Goal: Information Seeking & Learning: Find specific fact

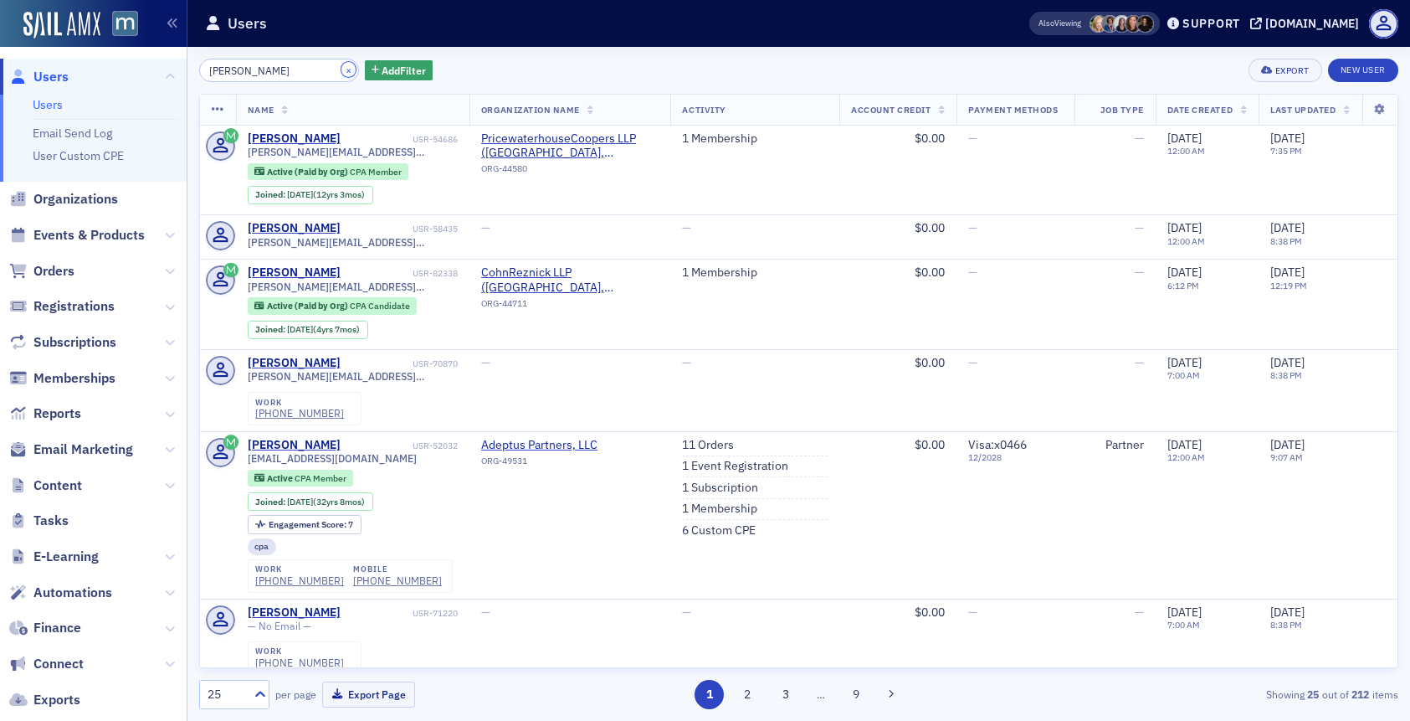
click at [342, 69] on button "×" at bounding box center [349, 69] width 15 height 15
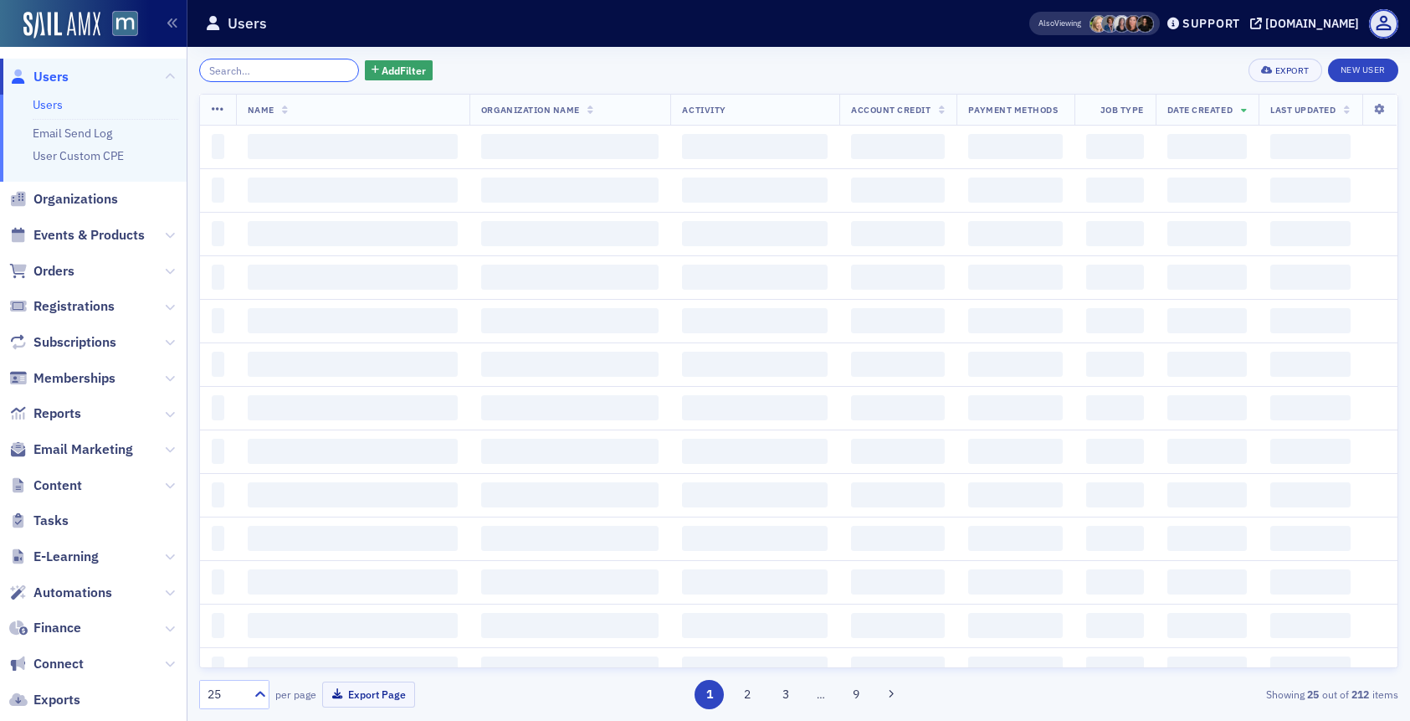
click at [279, 67] on input "search" at bounding box center [279, 70] width 160 height 23
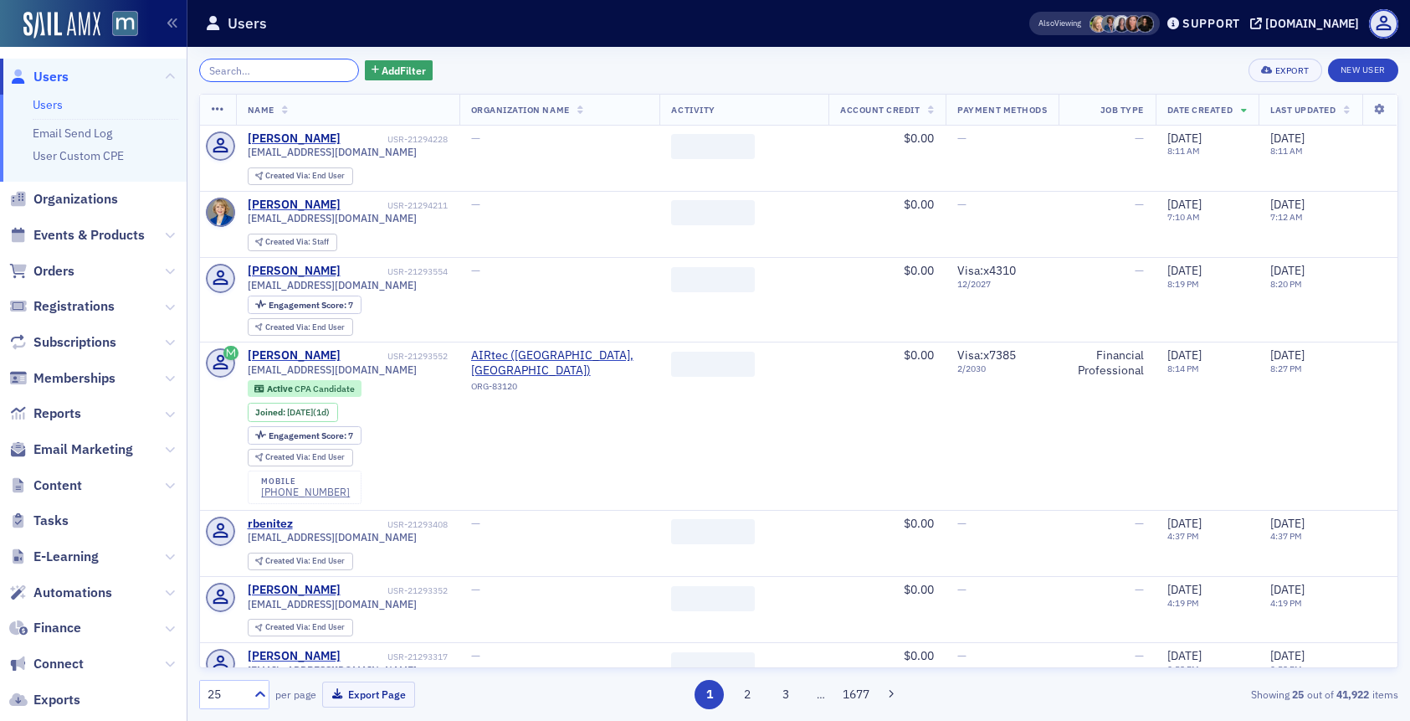
paste input "Peggy Harrison"
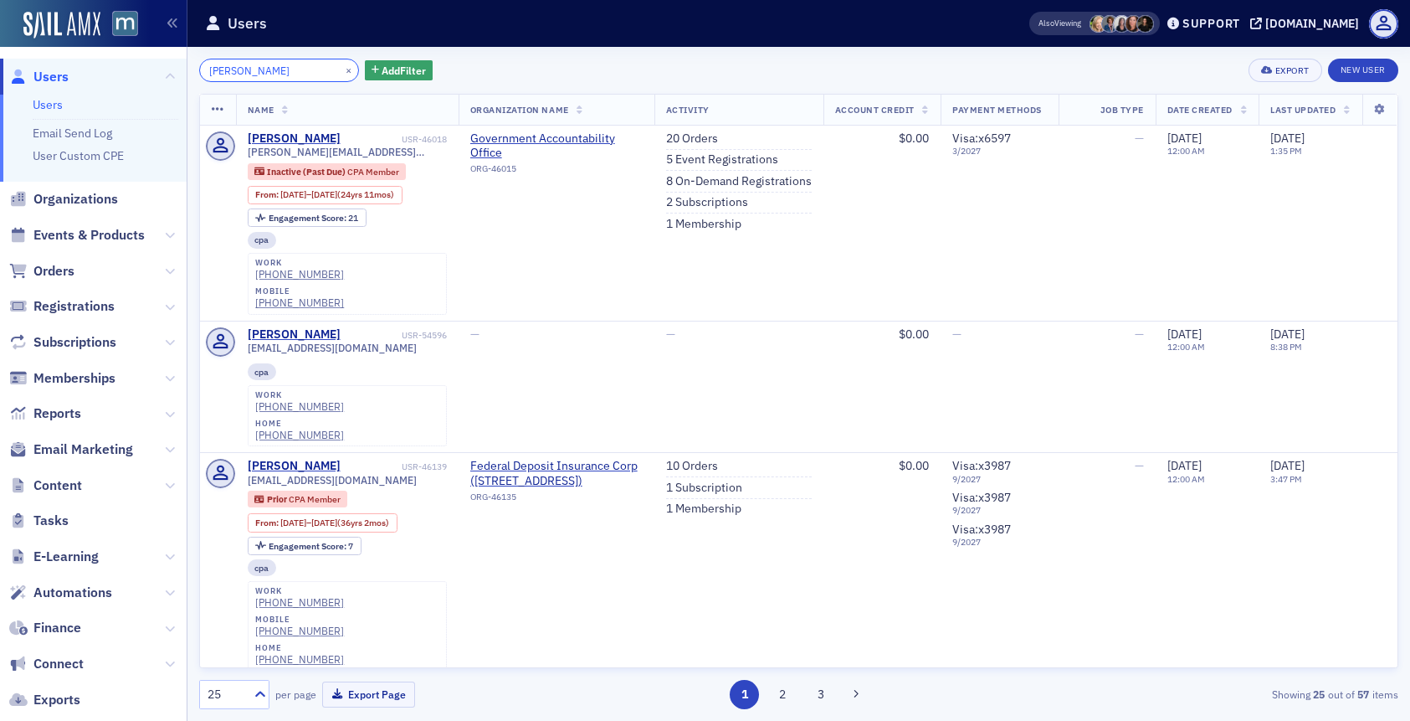
type input "Peggy Harrison"
click at [342, 76] on div "×" at bounding box center [351, 69] width 18 height 21
click at [342, 72] on button "×" at bounding box center [349, 69] width 15 height 15
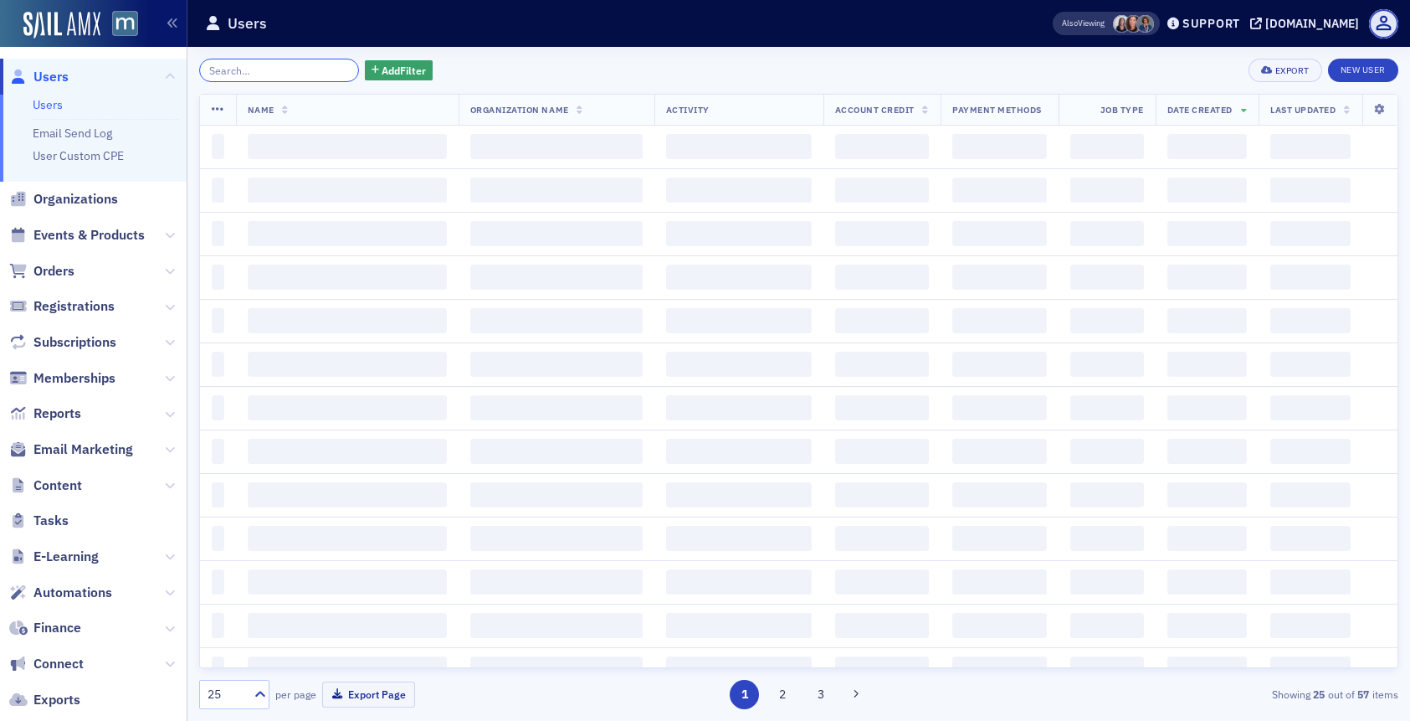
click at [310, 72] on input "search" at bounding box center [279, 70] width 160 height 23
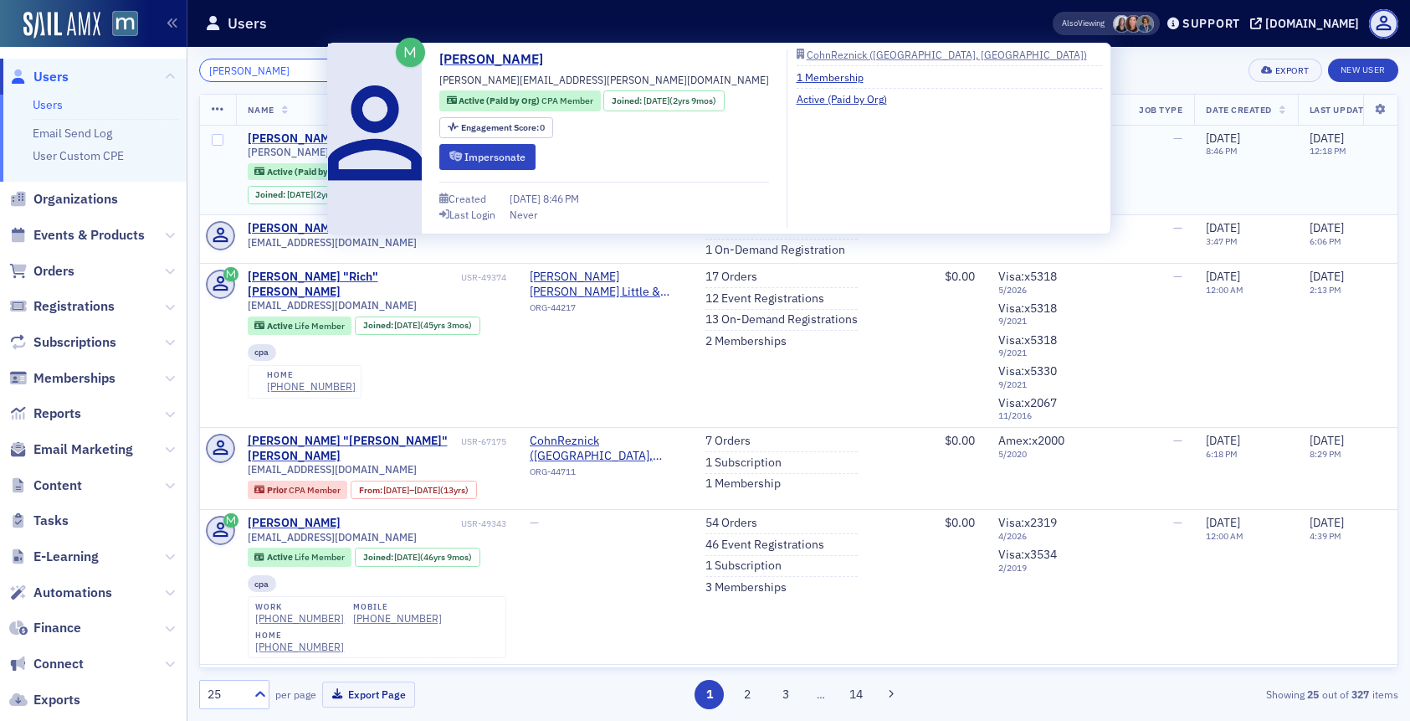
type input "Richard Hoban"
click at [303, 136] on div "Richard Hoban" at bounding box center [294, 138] width 93 height 15
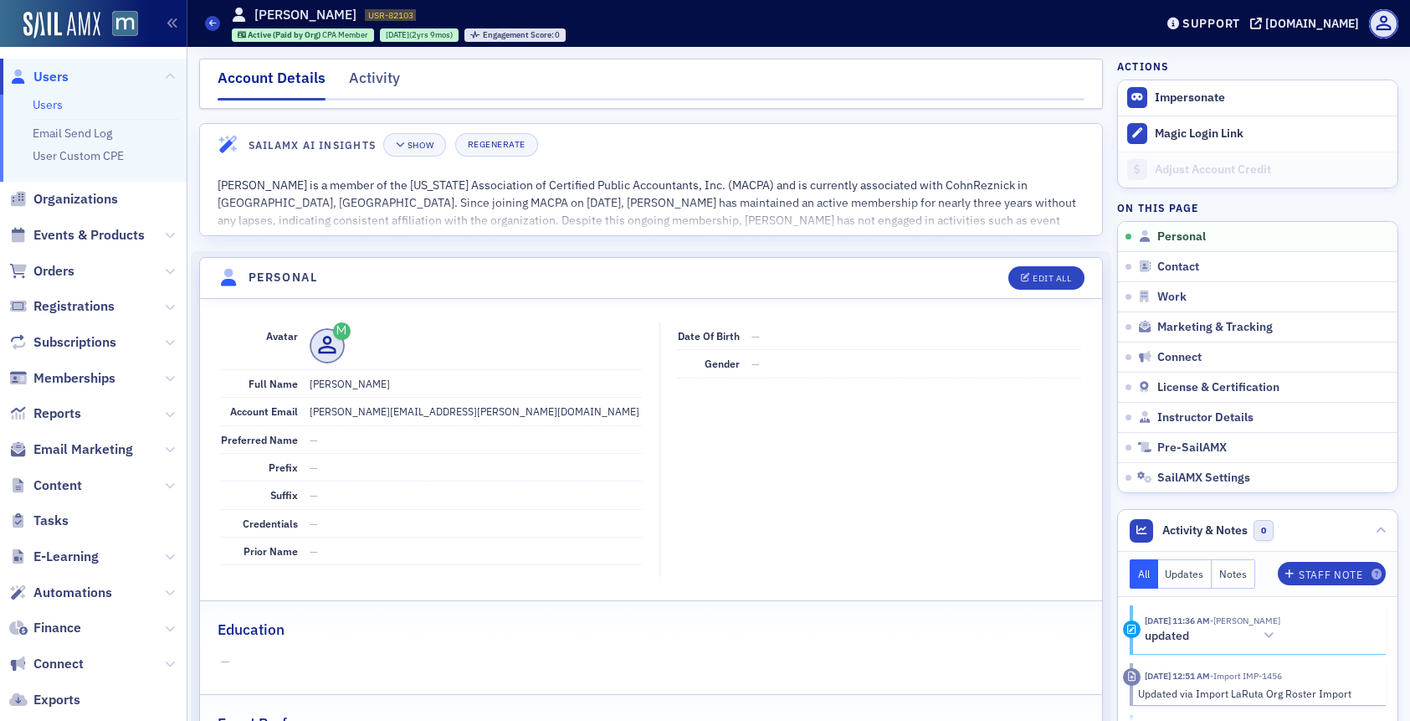
click at [57, 72] on span "Users" at bounding box center [50, 77] width 35 height 18
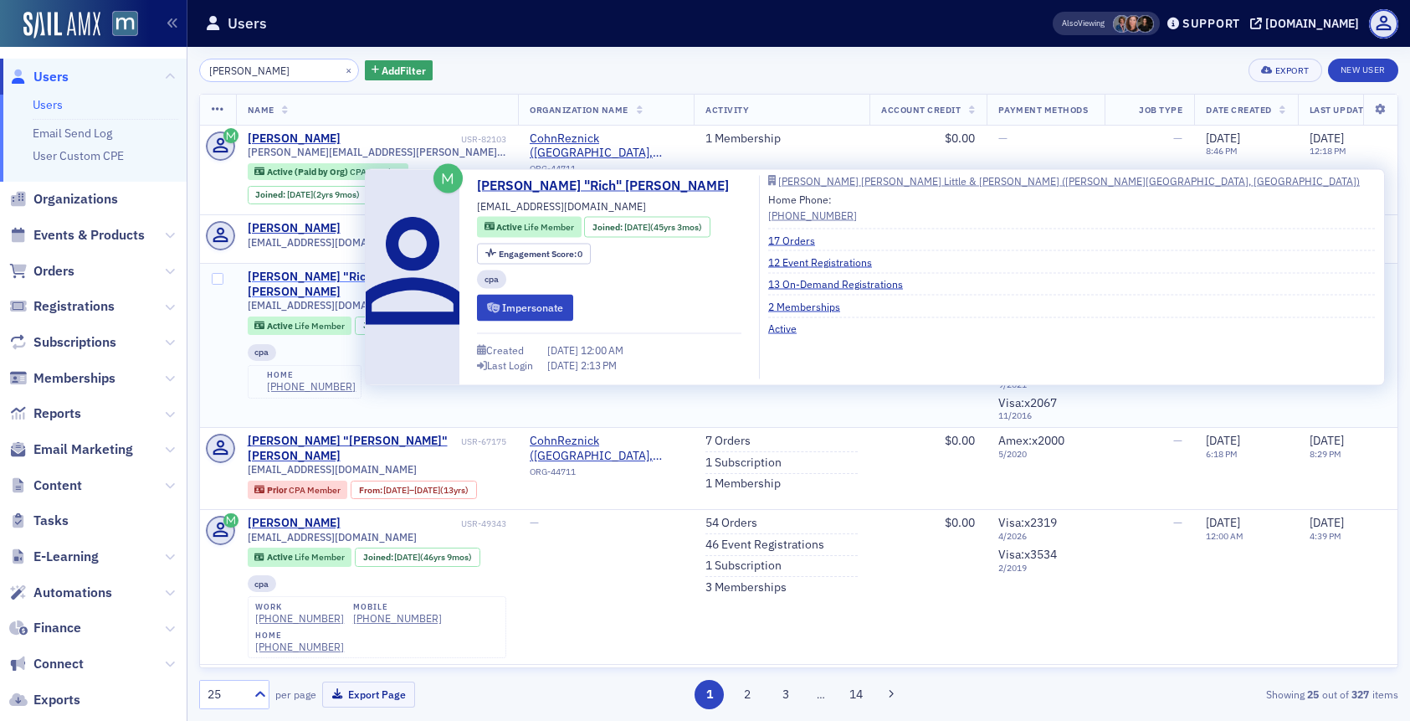
click at [353, 271] on div "Richard "Rich" Hoban" at bounding box center [353, 284] width 210 height 29
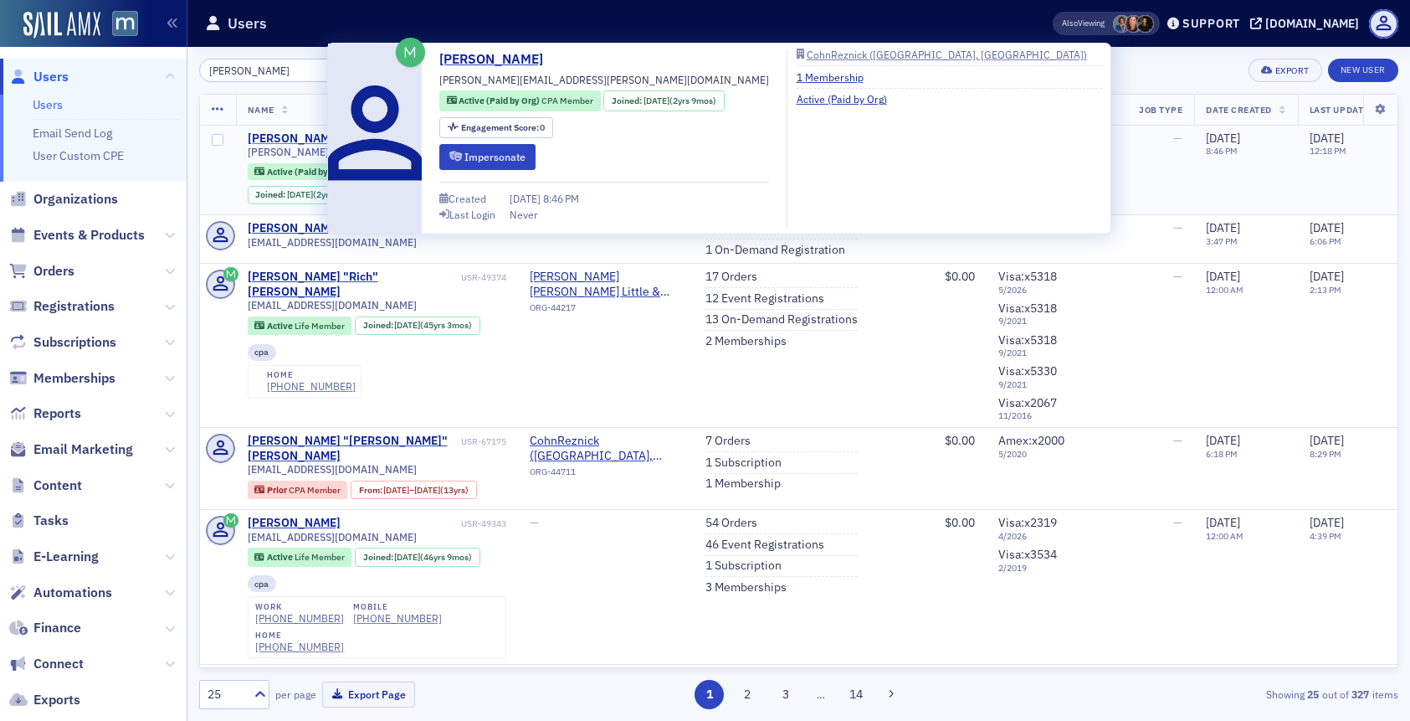
click at [278, 143] on div "Richard Hoban" at bounding box center [294, 138] width 93 height 15
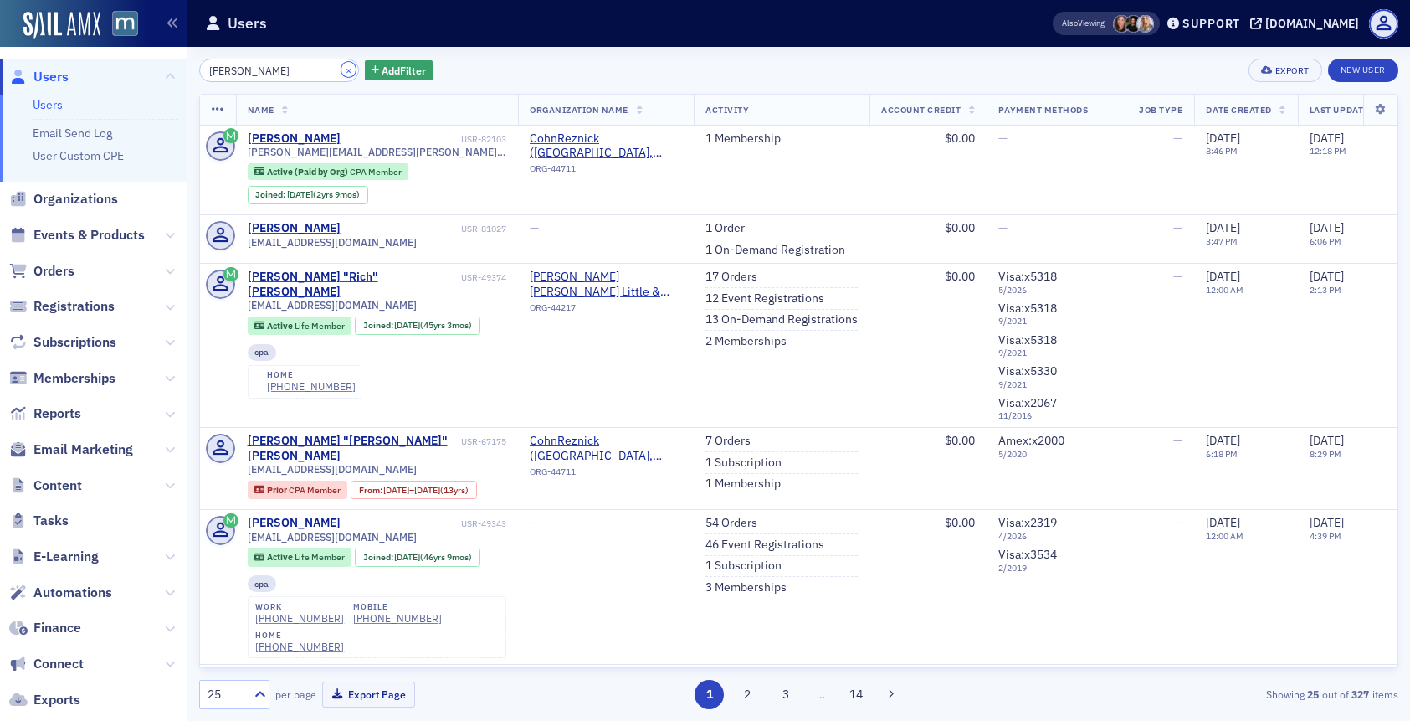
click at [342, 69] on button "×" at bounding box center [349, 69] width 15 height 15
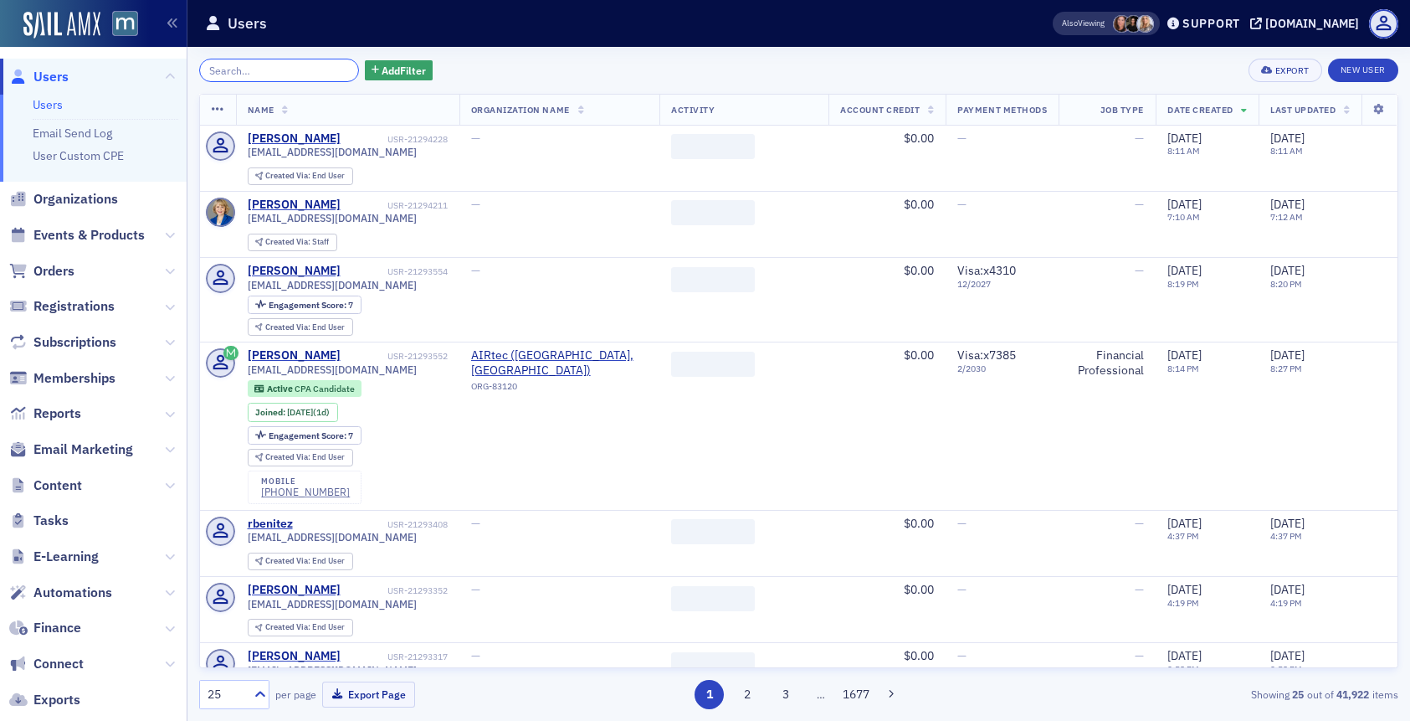
click at [273, 73] on input "search" at bounding box center [279, 70] width 160 height 23
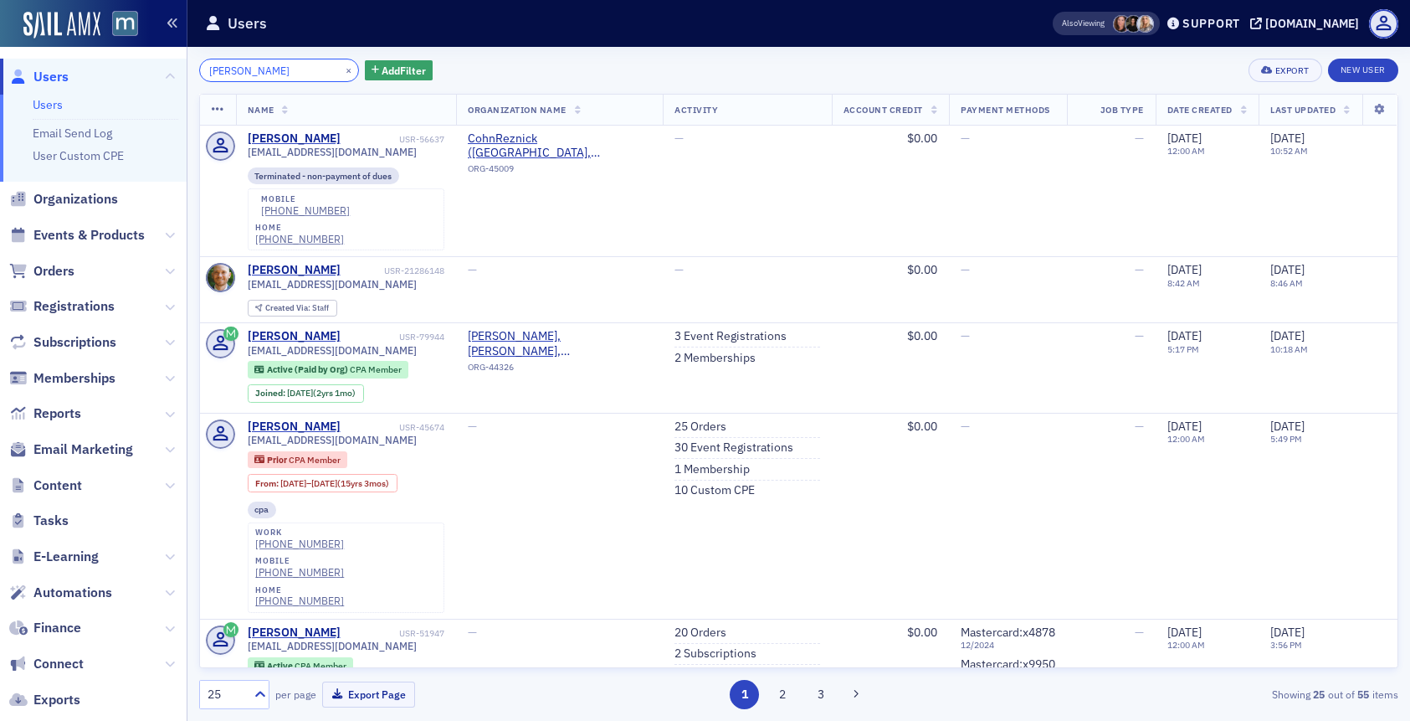
type input "leroy herman"
click at [342, 69] on button "×" at bounding box center [349, 69] width 15 height 15
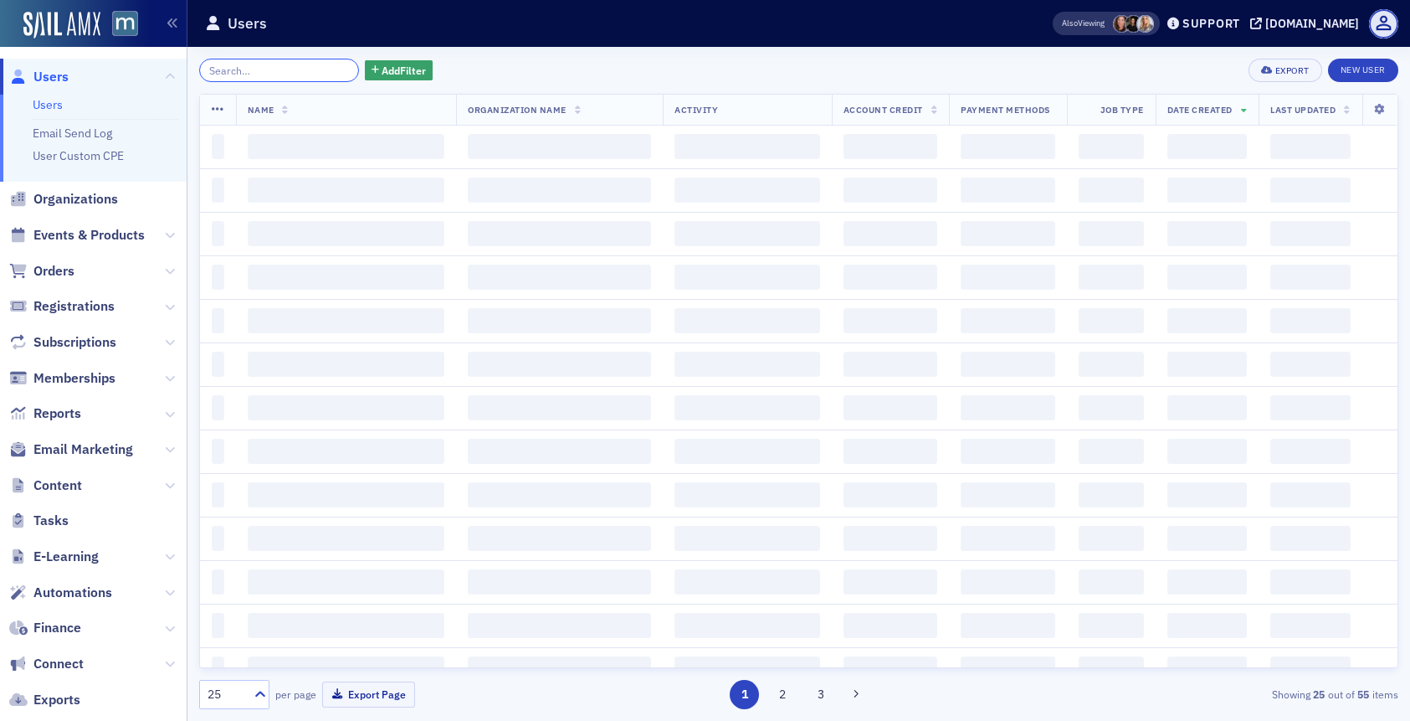
click at [318, 67] on input "search" at bounding box center [279, 70] width 160 height 23
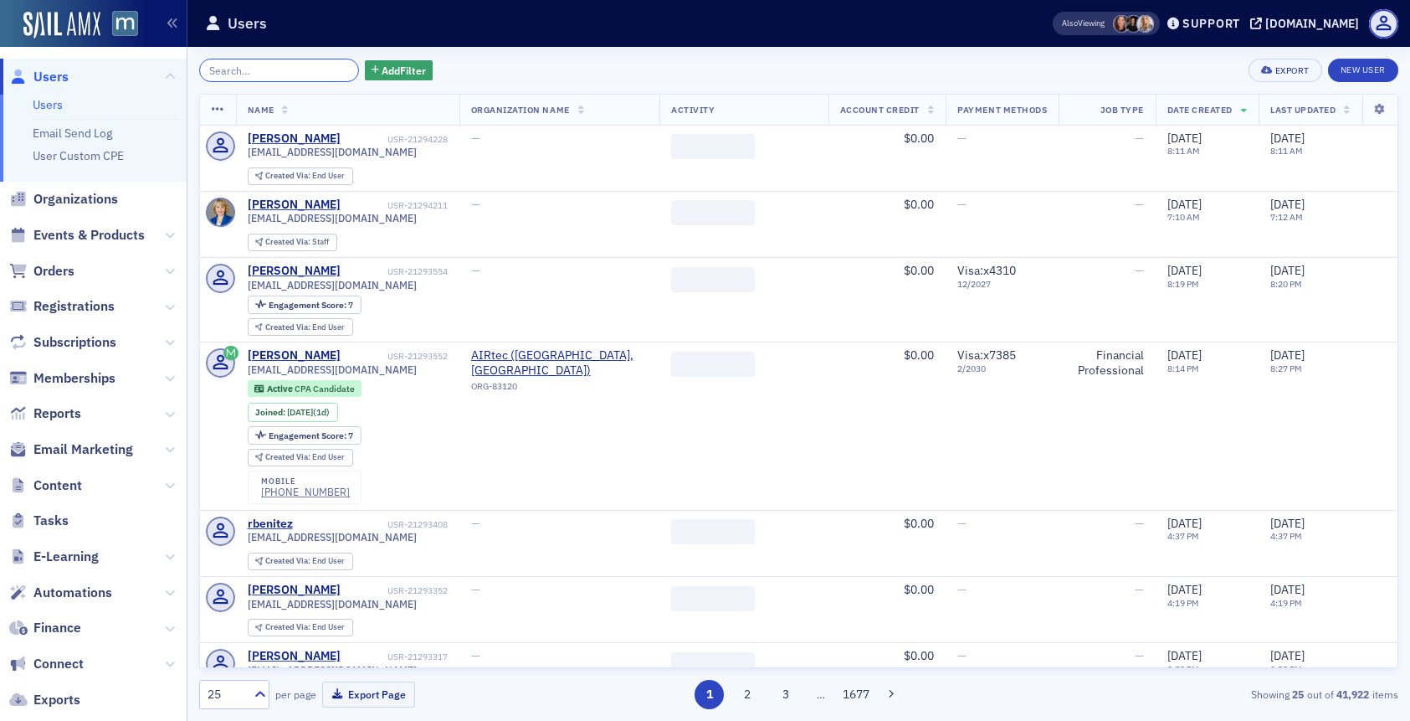
paste input "Petra Foryoung"
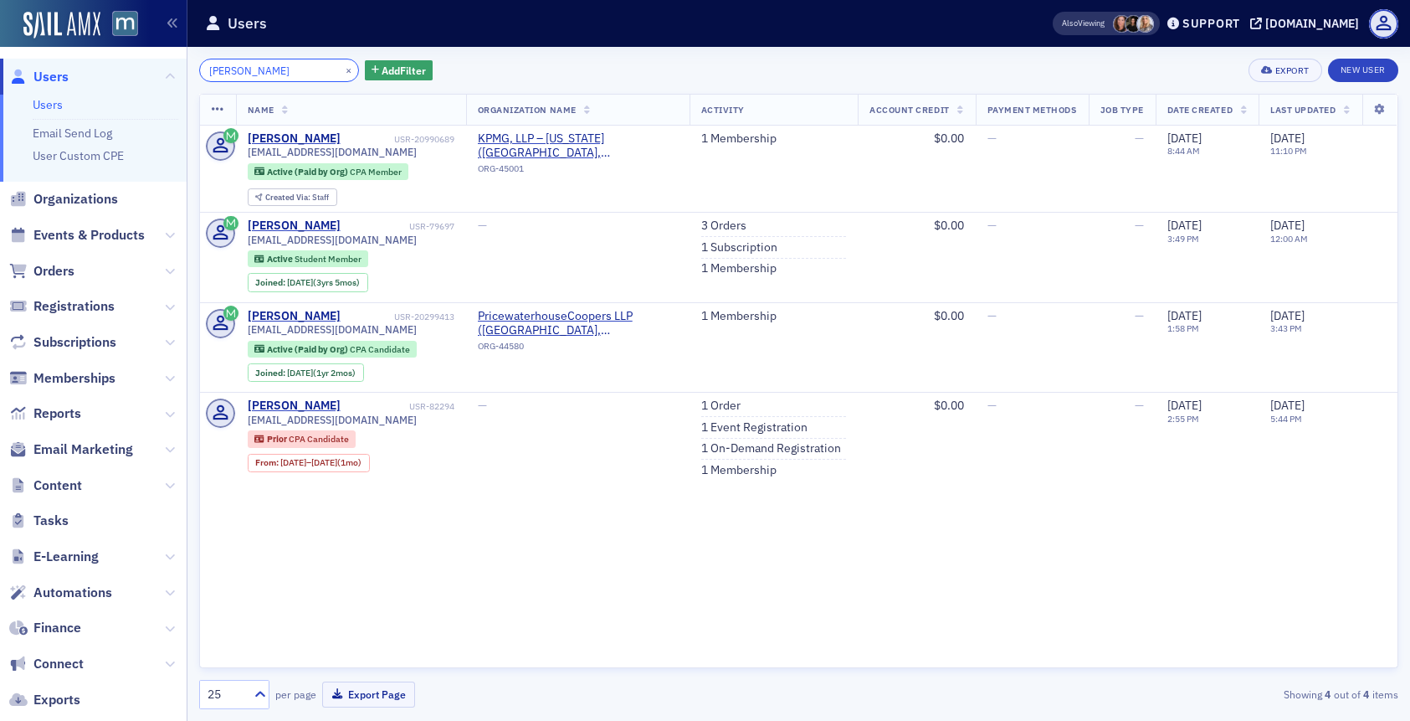
type input "Petra Foryoung"
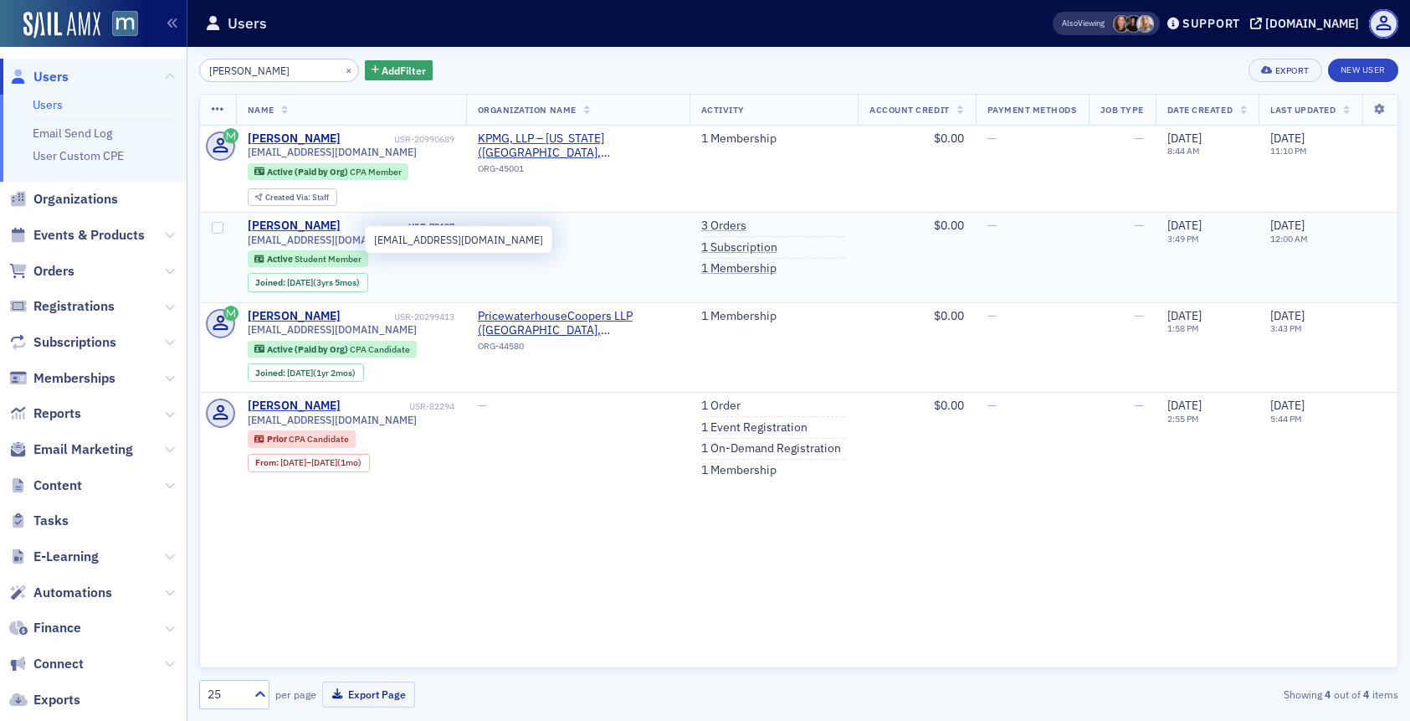
click at [285, 239] on span "pforyoun@umd.edu" at bounding box center [332, 240] width 169 height 13
copy div "pforyoun@umd.edu"
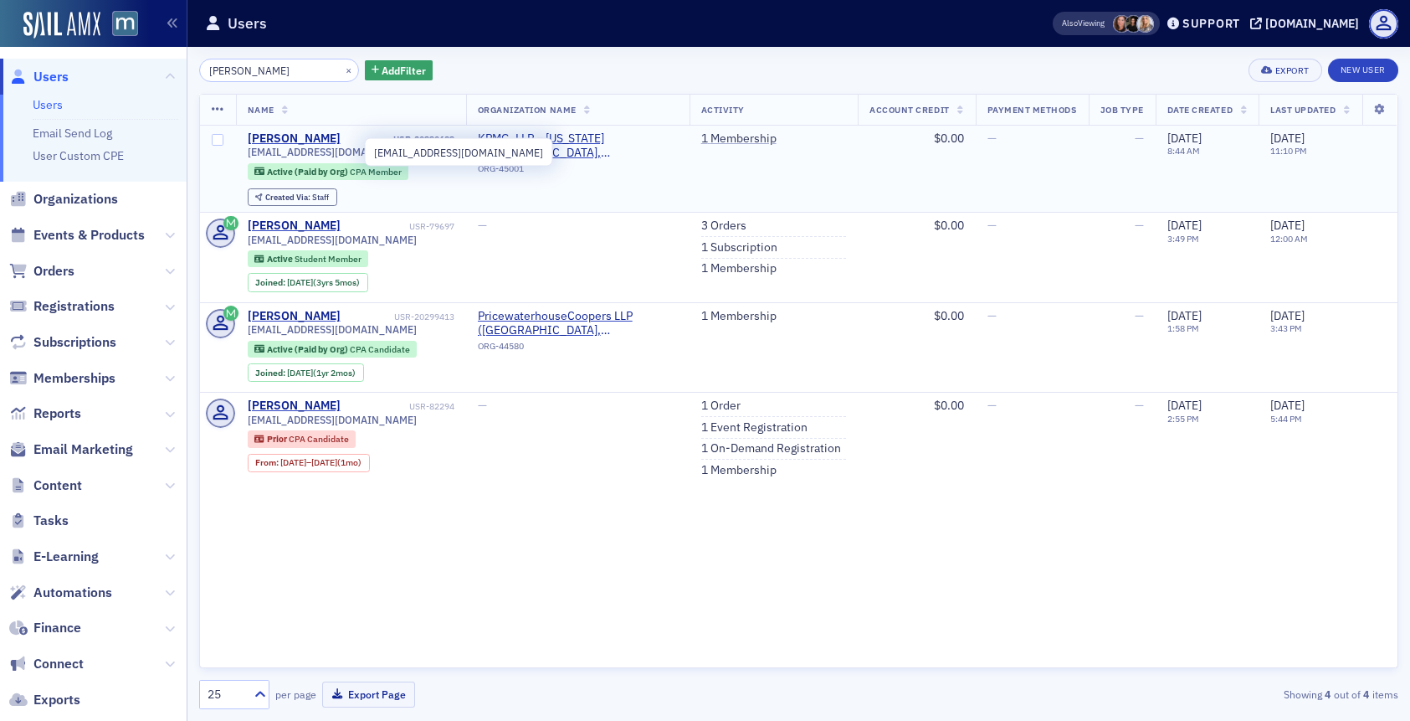
click at [316, 153] on span "pforyoung@kpmg.com" at bounding box center [332, 152] width 169 height 13
copy div "pforyoung@kpmg.com"
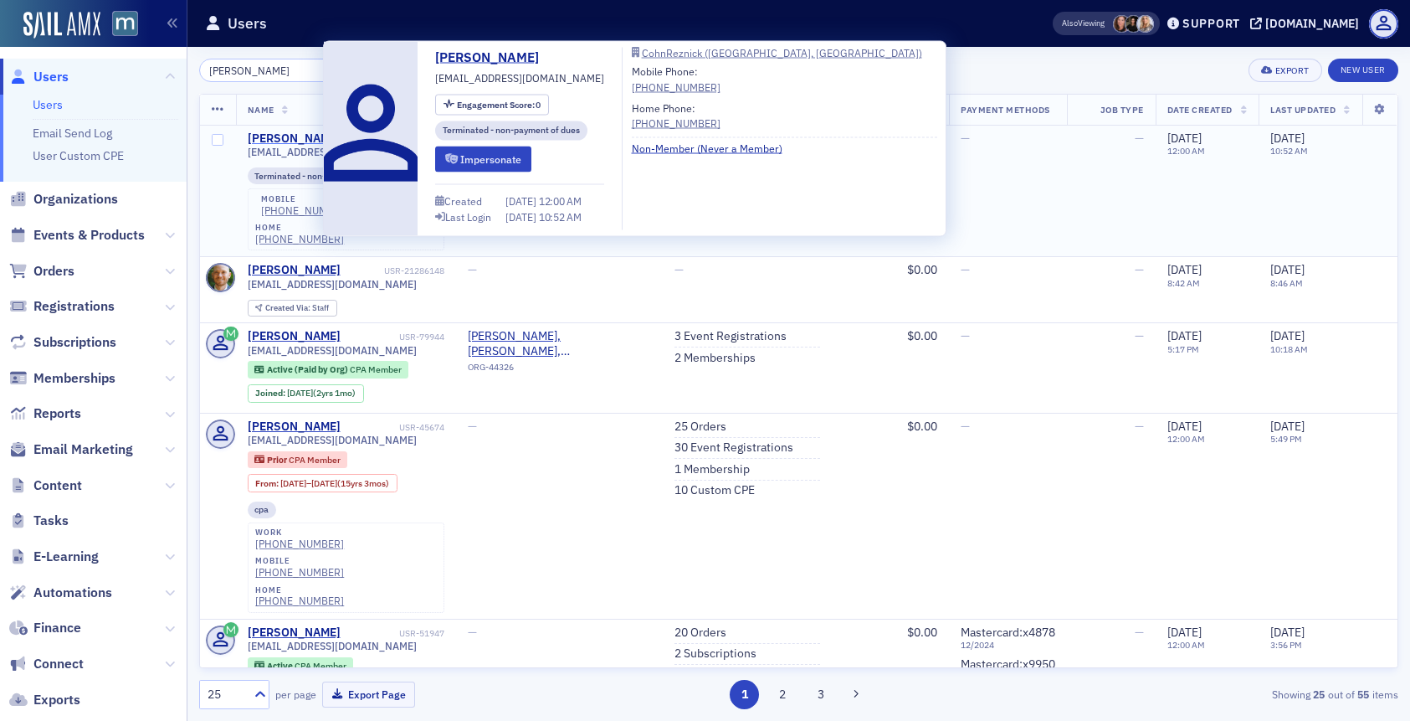
type input "leroy herman"
click at [294, 136] on div "Leroy Herman" at bounding box center [294, 138] width 93 height 15
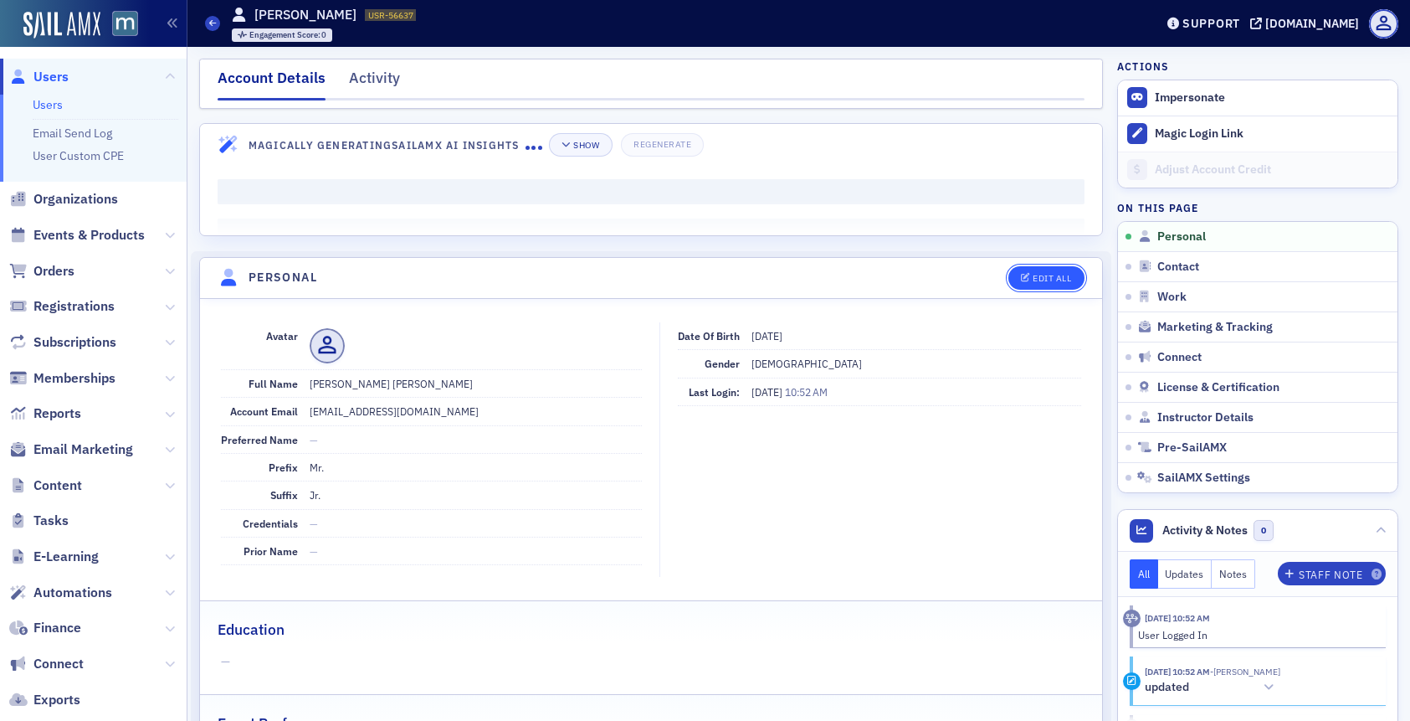
click at [1039, 277] on div "Edit All" at bounding box center [1052, 278] width 39 height 9
select select "US"
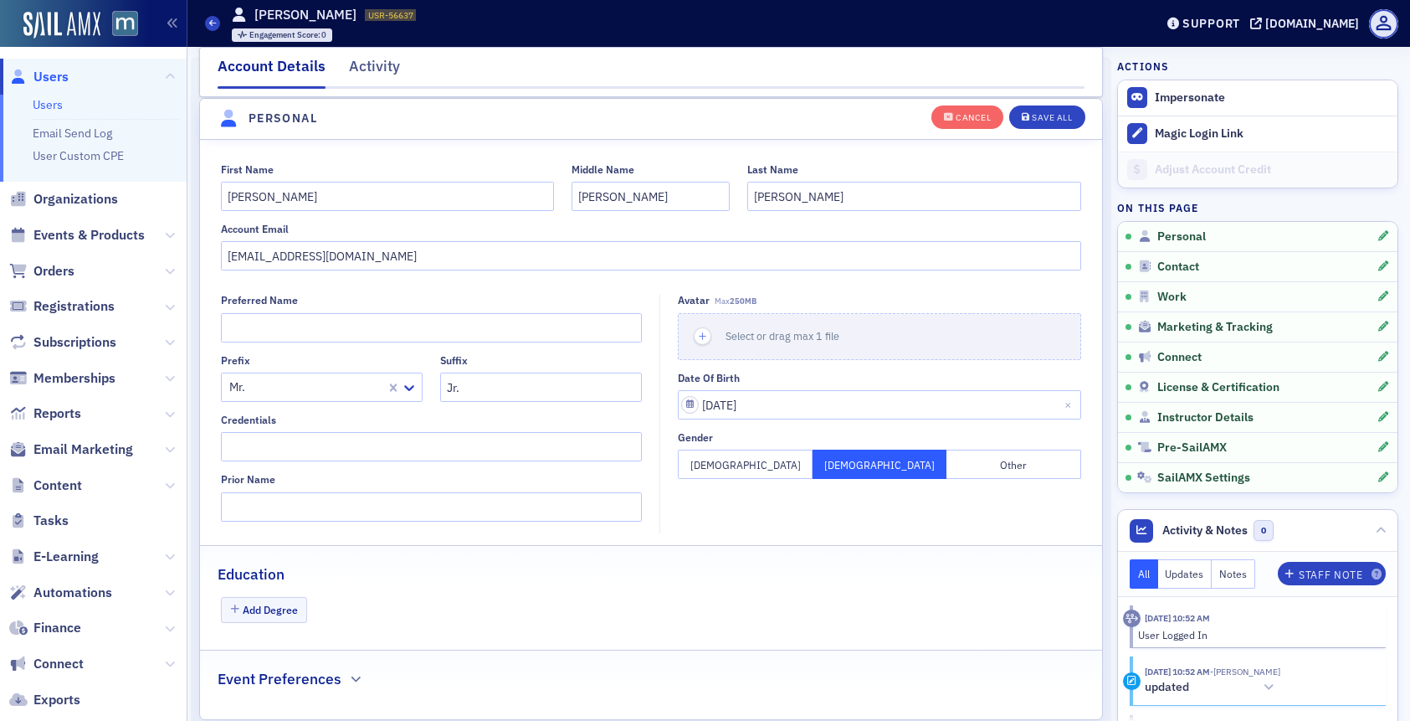
scroll to position [195, 0]
click at [360, 254] on input "lhermancpa@hotmail.com" at bounding box center [651, 254] width 861 height 29
type input "benny.herman@cohnreznick.com"
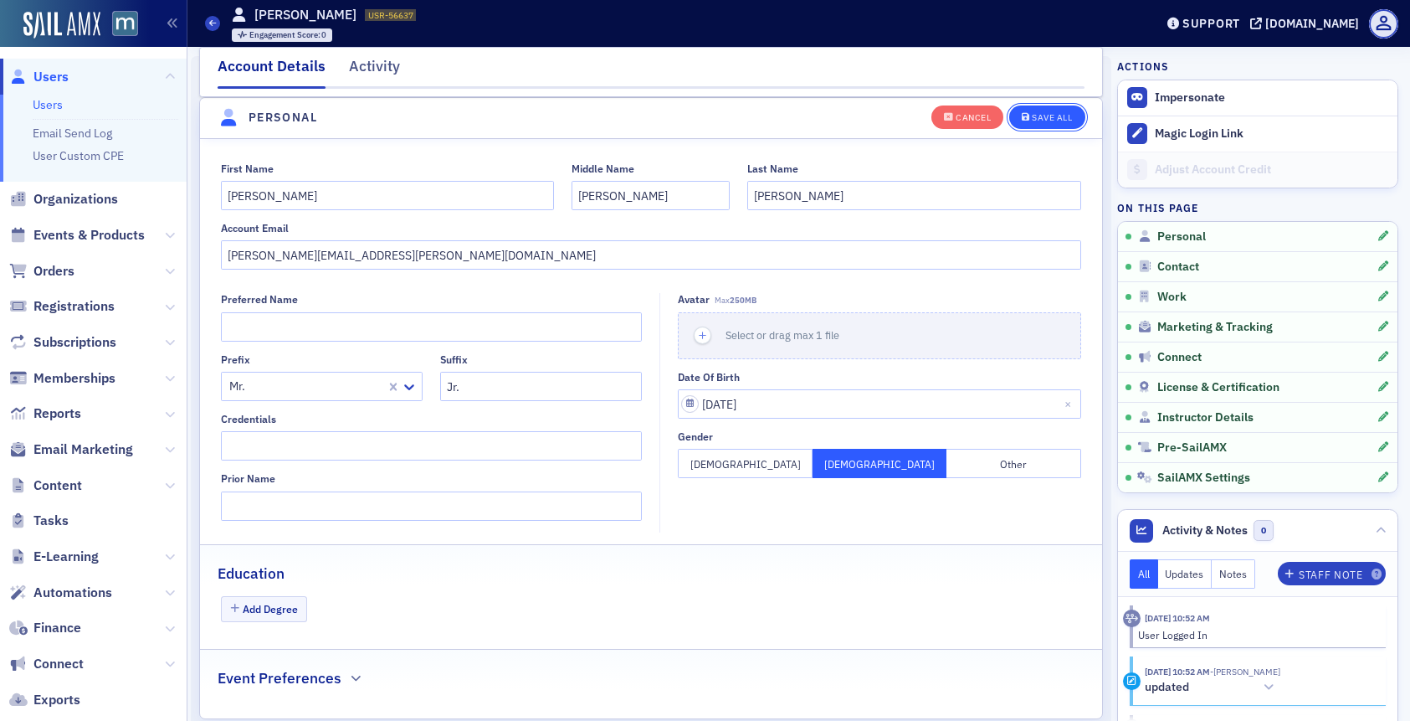
click at [1047, 109] on button "Save All" at bounding box center [1046, 116] width 75 height 23
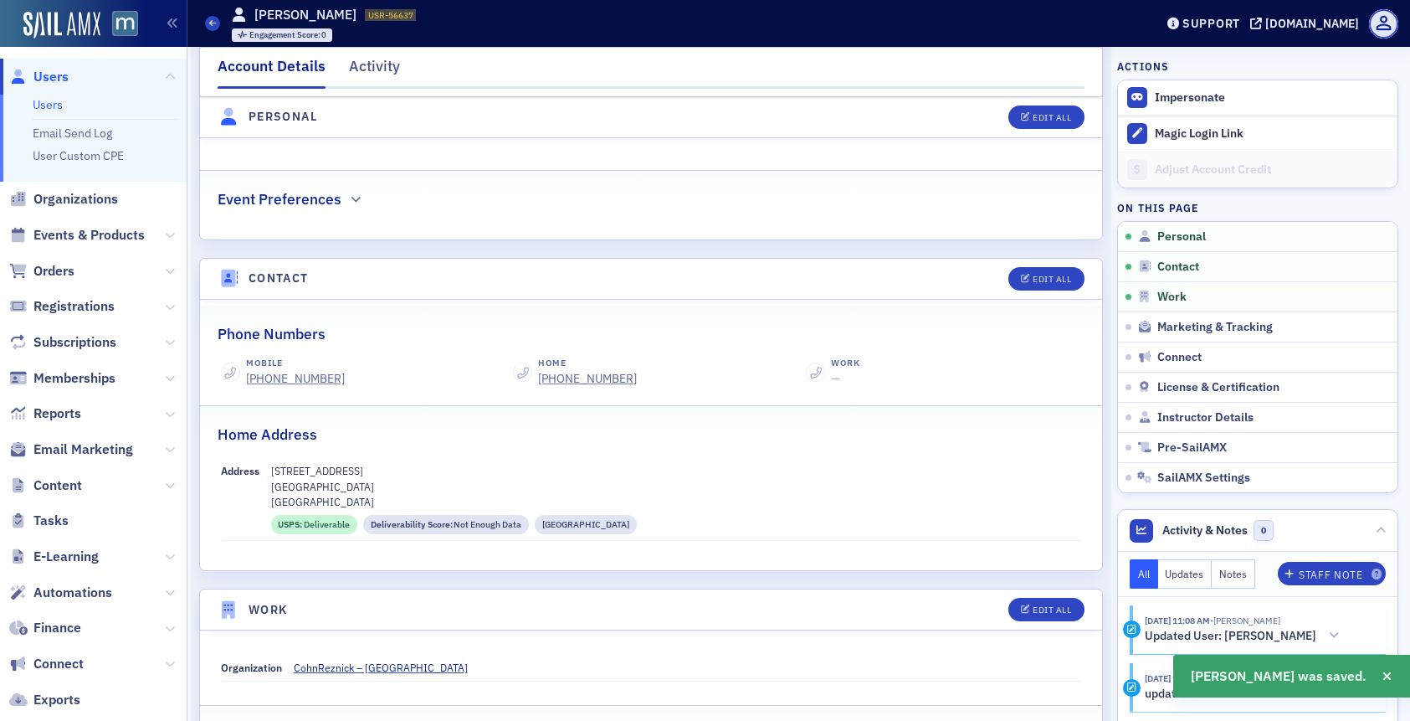
scroll to position [501, 0]
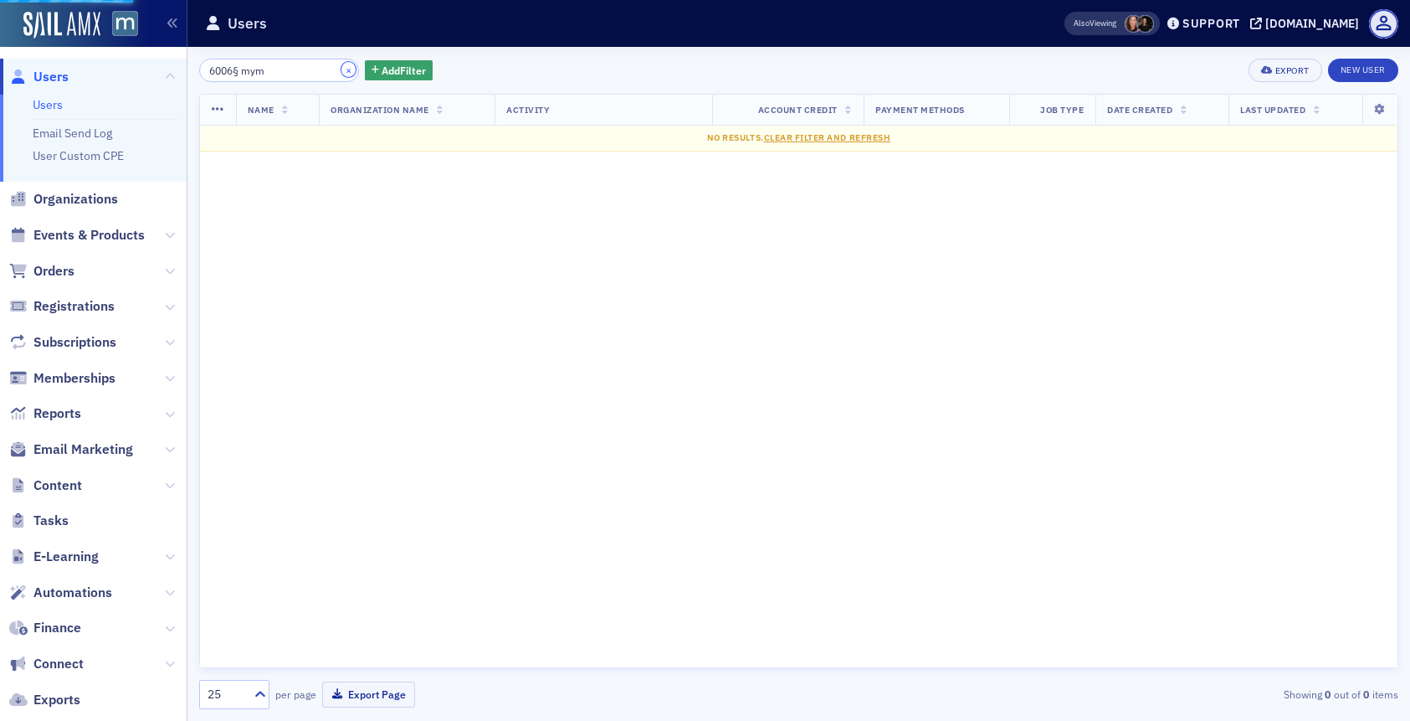
click at [342, 68] on button "×" at bounding box center [349, 69] width 15 height 15
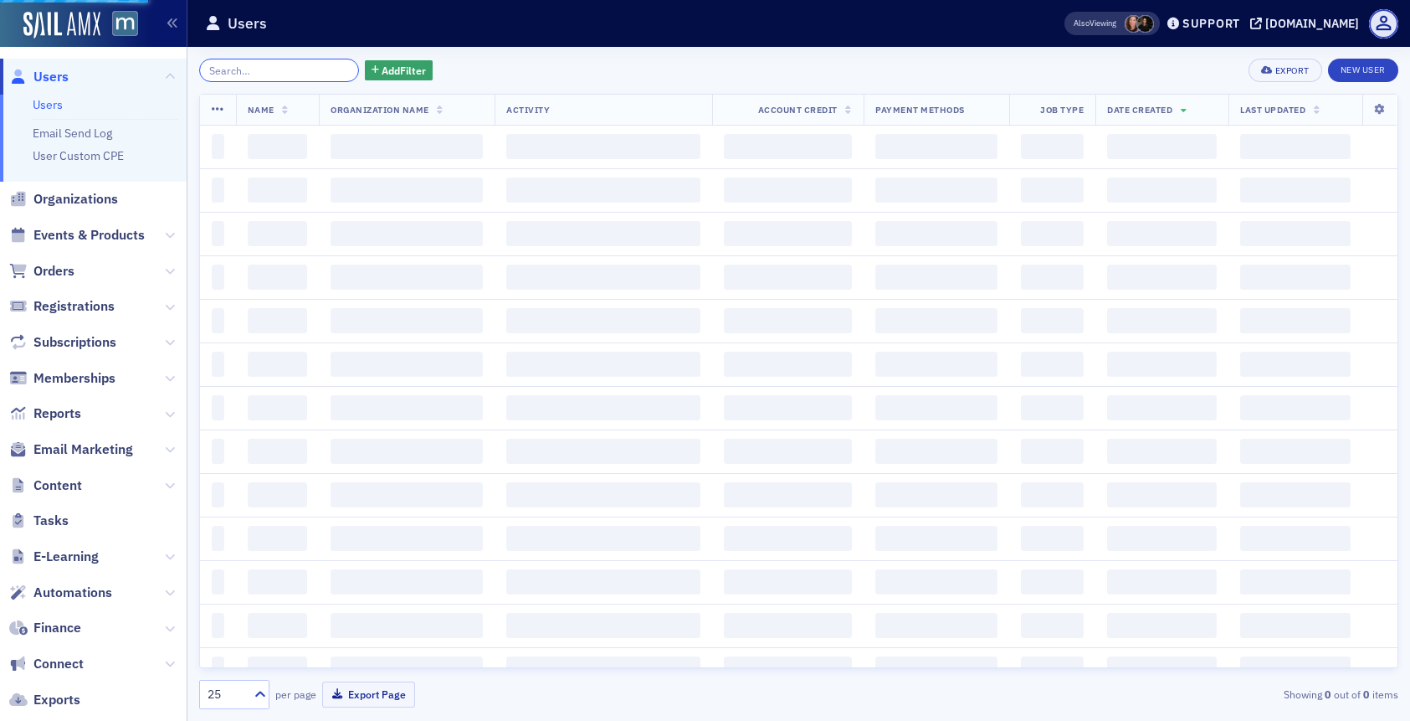
click at [298, 69] on input "search" at bounding box center [279, 70] width 160 height 23
type input "leslie av"
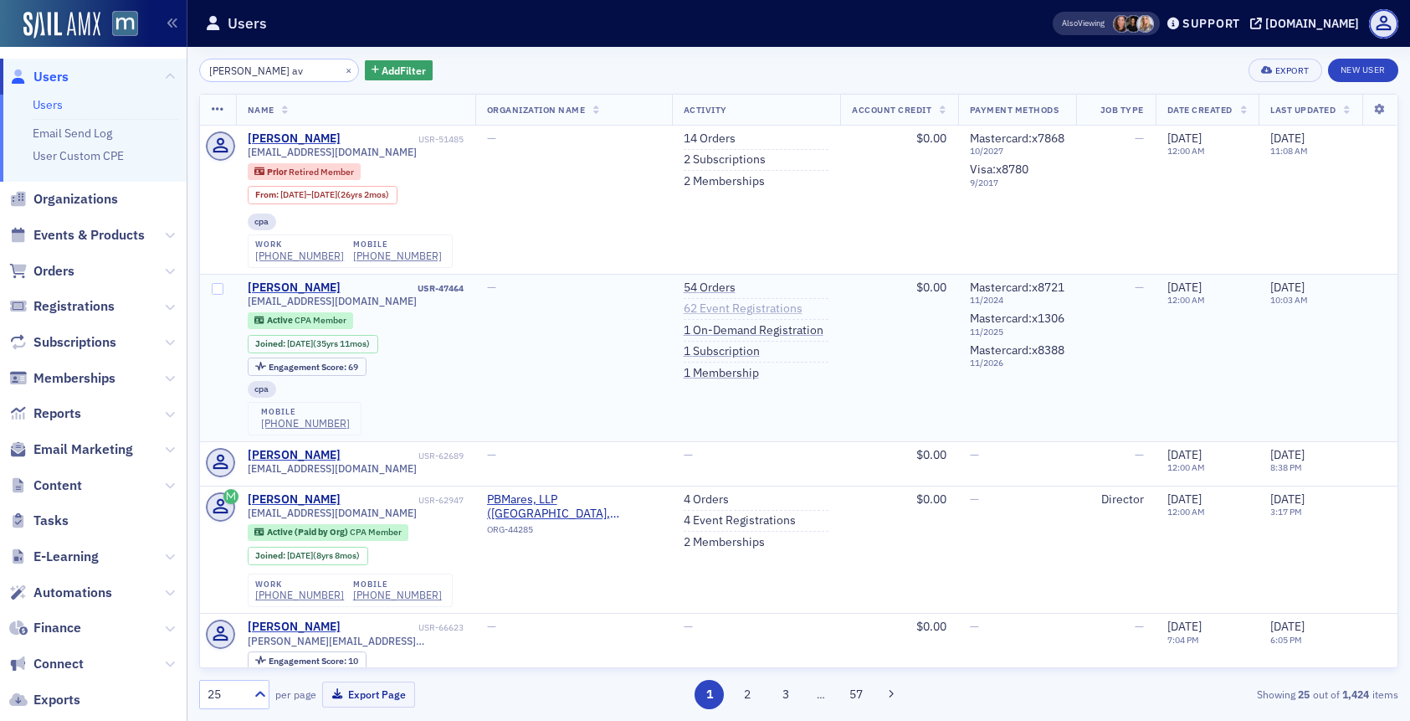
click at [736, 307] on link "62 Event Registrations" at bounding box center [743, 308] width 119 height 15
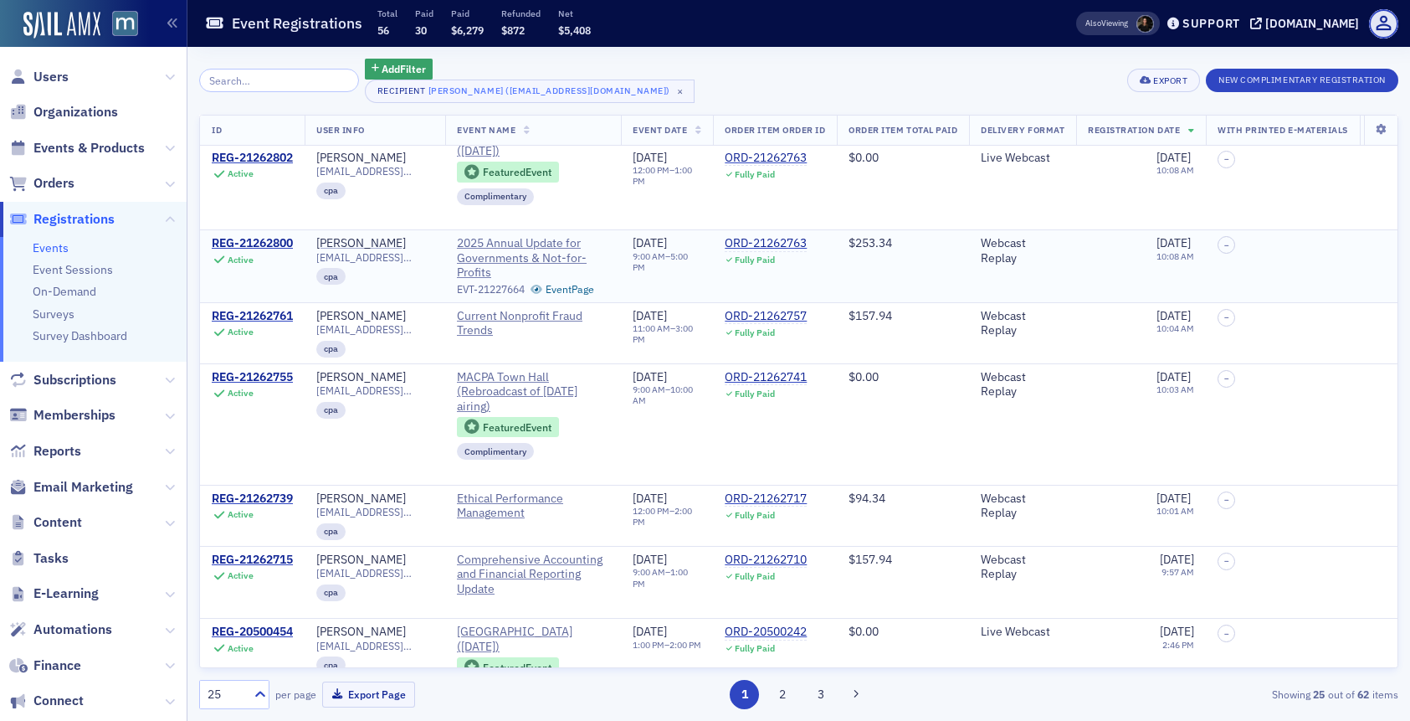
scroll to position [207, 0]
click at [271, 379] on div "REG-21262755" at bounding box center [252, 376] width 81 height 15
